Goal: Task Accomplishment & Management: Use online tool/utility

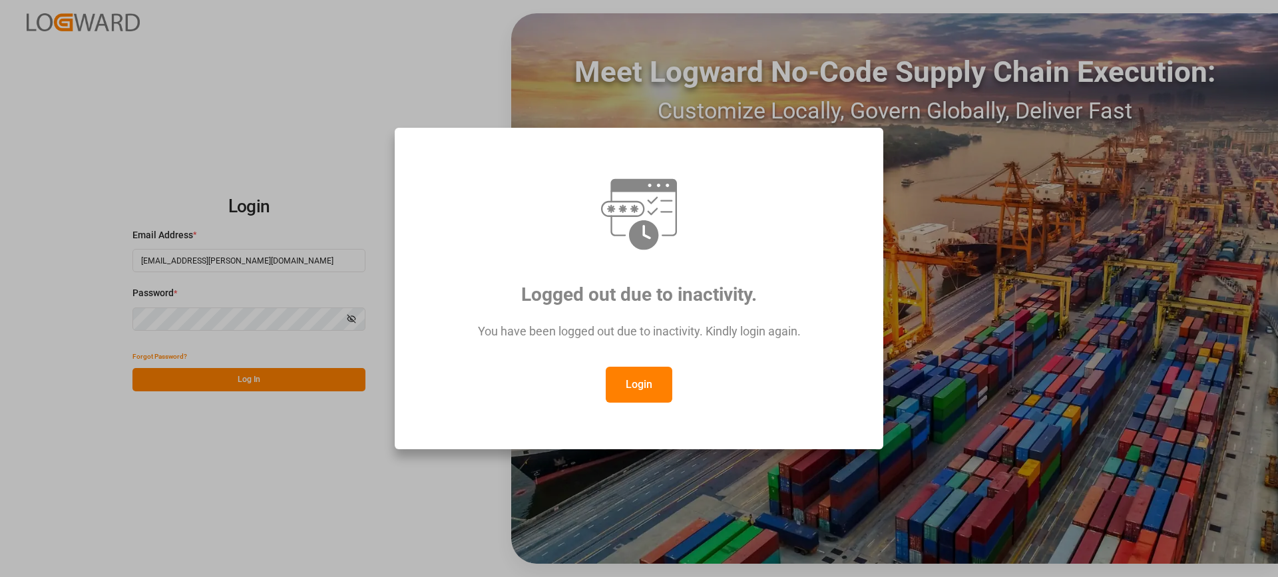
click at [642, 392] on button "Login" at bounding box center [639, 385] width 67 height 36
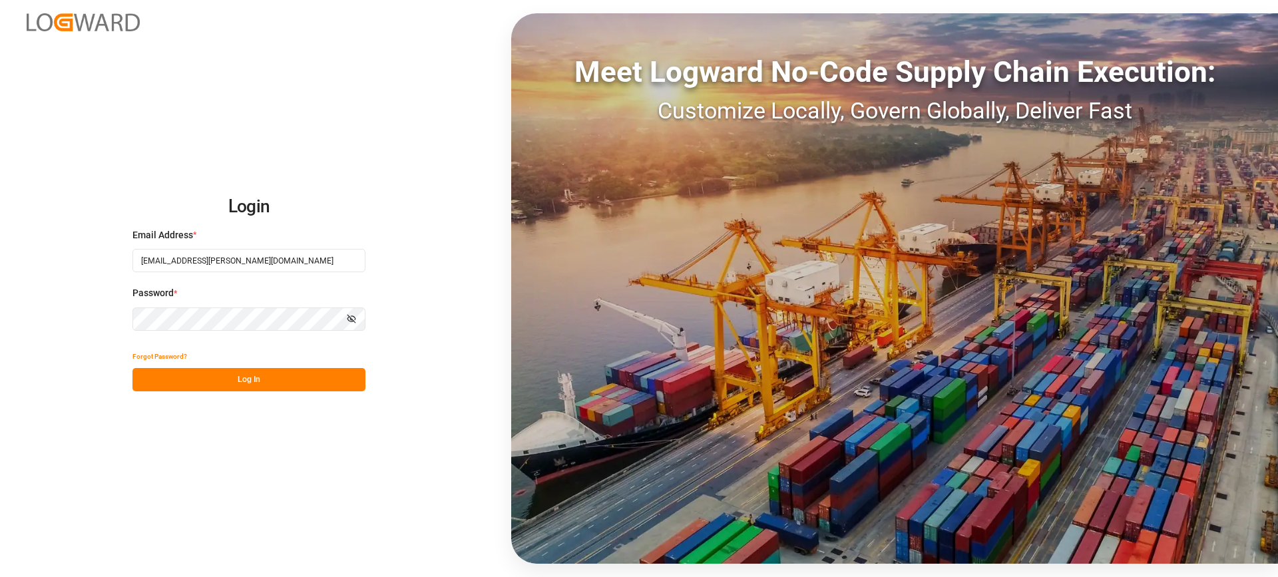
click at [238, 379] on button "Log In" at bounding box center [248, 379] width 233 height 23
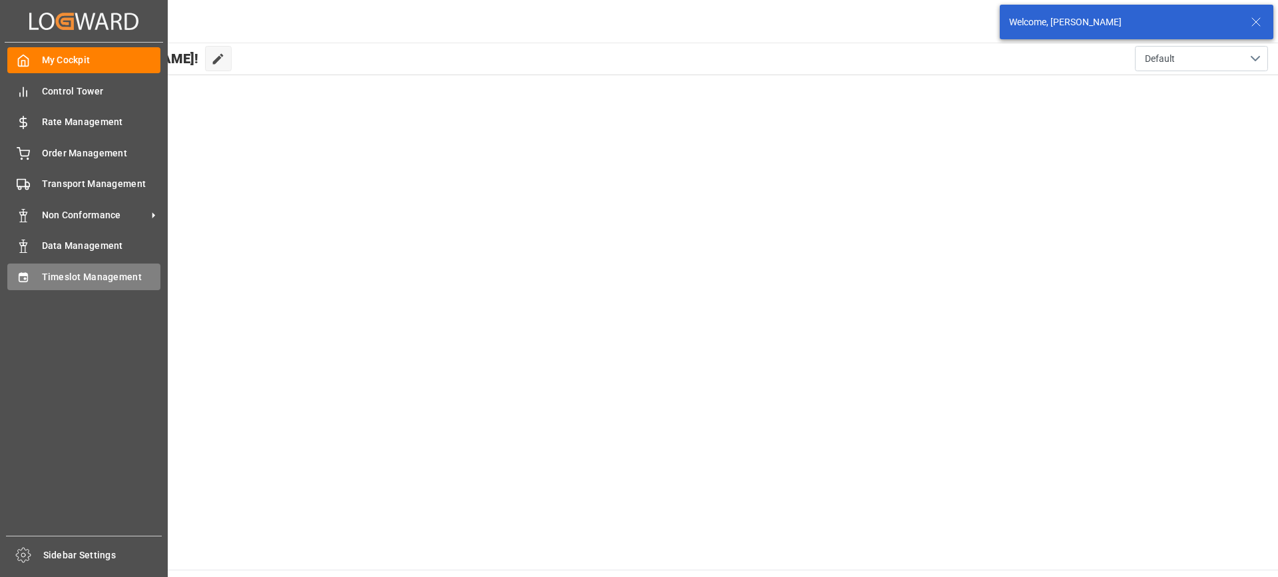
click at [45, 281] on span "Timeslot Management" at bounding box center [101, 277] width 119 height 14
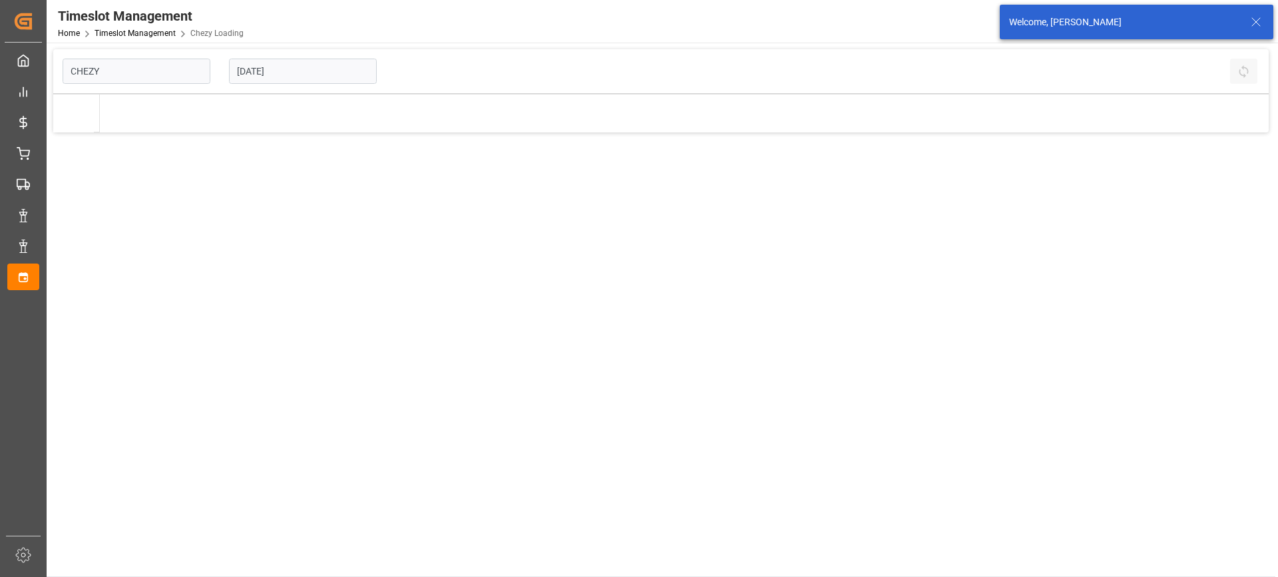
type input "Chezy Loading"
